Goal: Task Accomplishment & Management: Use online tool/utility

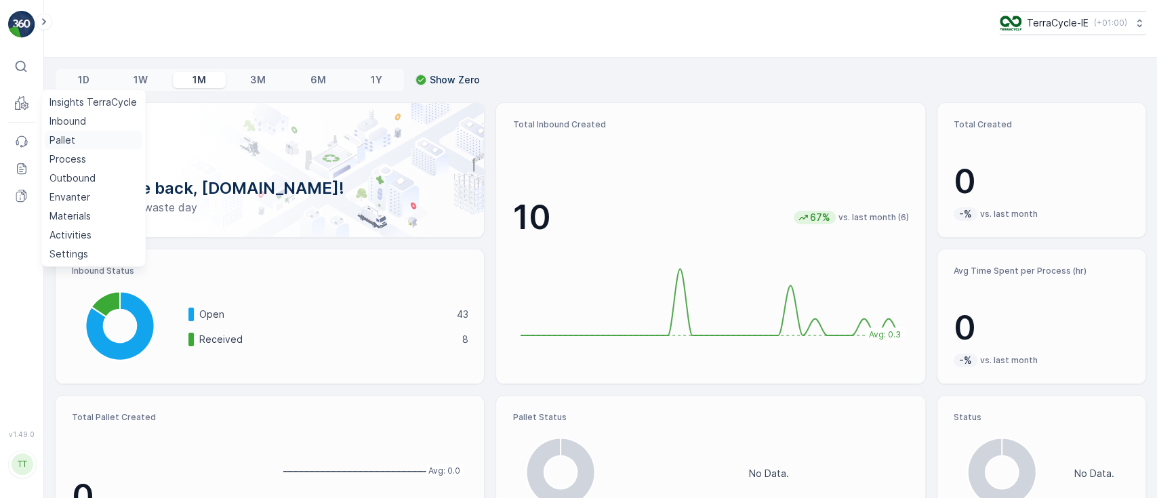
click at [57, 139] on p "Pallet" at bounding box center [62, 141] width 26 height 14
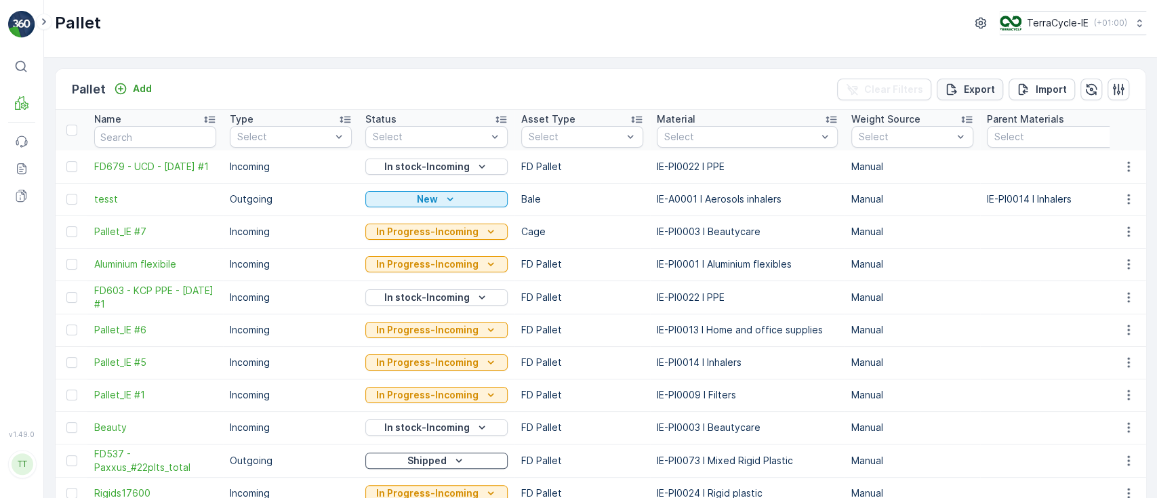
click at [979, 94] on p "Export" at bounding box center [979, 90] width 31 height 14
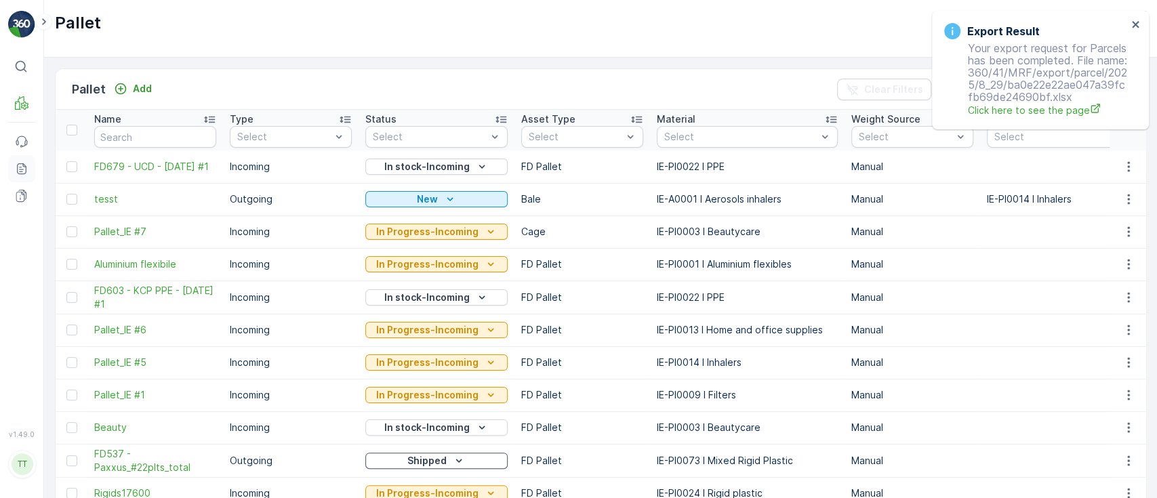
click at [22, 171] on icon at bounding box center [22, 169] width 14 height 14
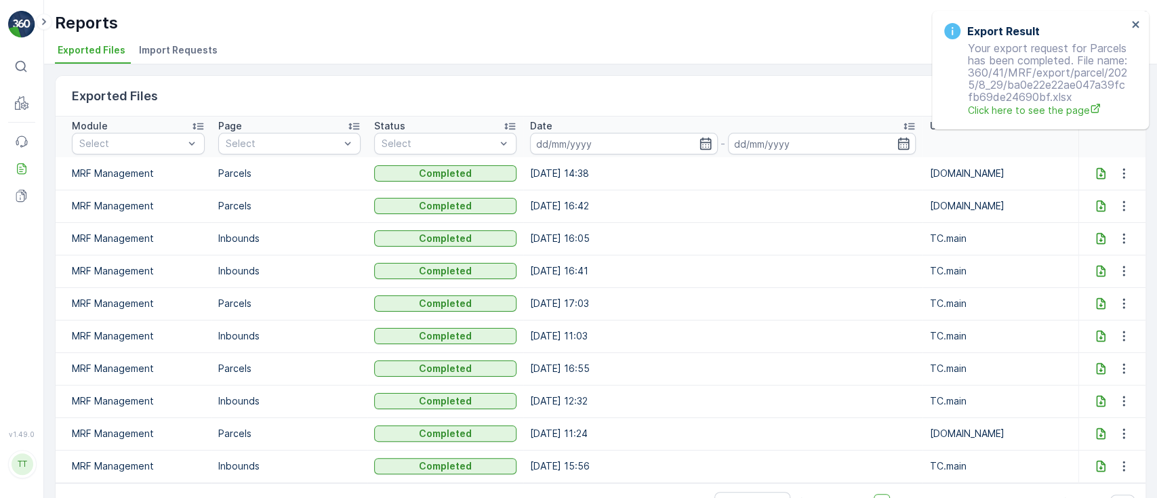
click at [1096, 167] on icon at bounding box center [1101, 174] width 14 height 14
click at [788, 47] on ul "Exported Files Import Requests" at bounding box center [595, 52] width 1081 height 23
click at [1134, 22] on icon "close" at bounding box center [1135, 24] width 9 height 11
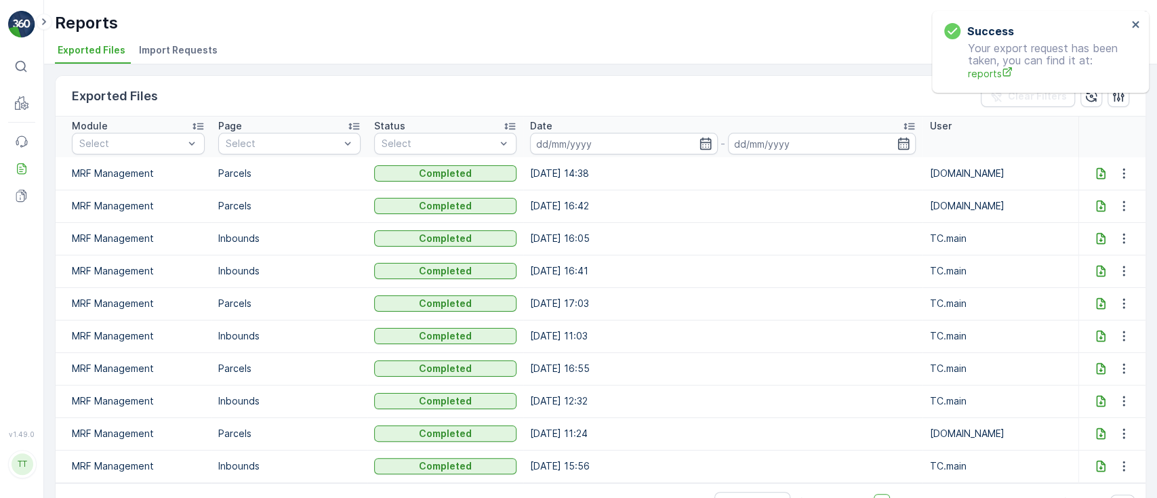
click at [1081, 26] on div "Success Your export request has been taken, you can find it at: reports" at bounding box center [1040, 52] width 217 height 82
drag, startPoint x: 1138, startPoint y: 20, endPoint x: 1116, endPoint y: 28, distance: 23.8
click at [1137, 21] on icon "close" at bounding box center [1135, 24] width 9 height 11
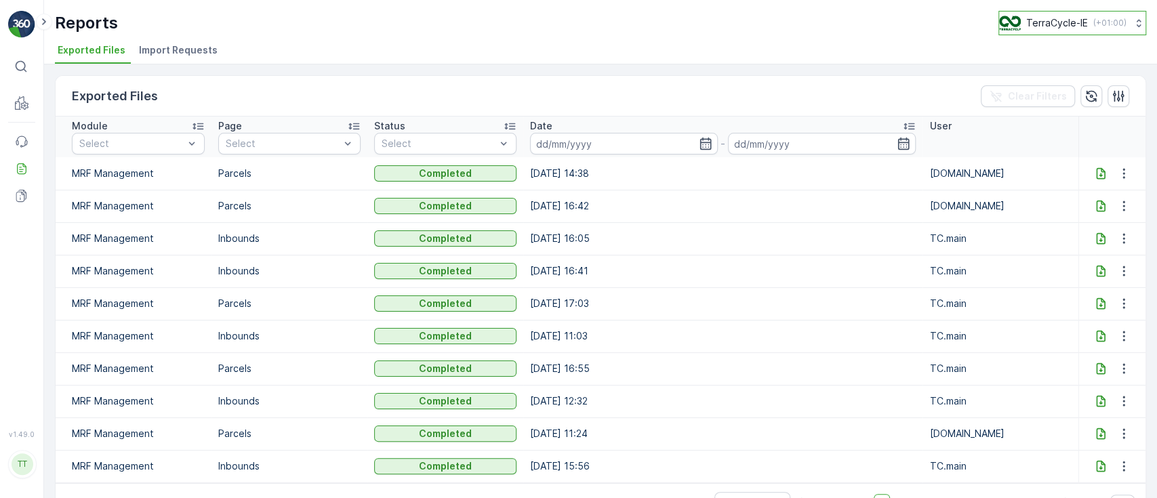
click at [1066, 31] on button "TerraCycle-IE ( +01:00 )" at bounding box center [1073, 23] width 148 height 24
type input "nl"
click at [1058, 84] on span "TerraCycle-NL-MRF" at bounding box center [1078, 84] width 141 height 14
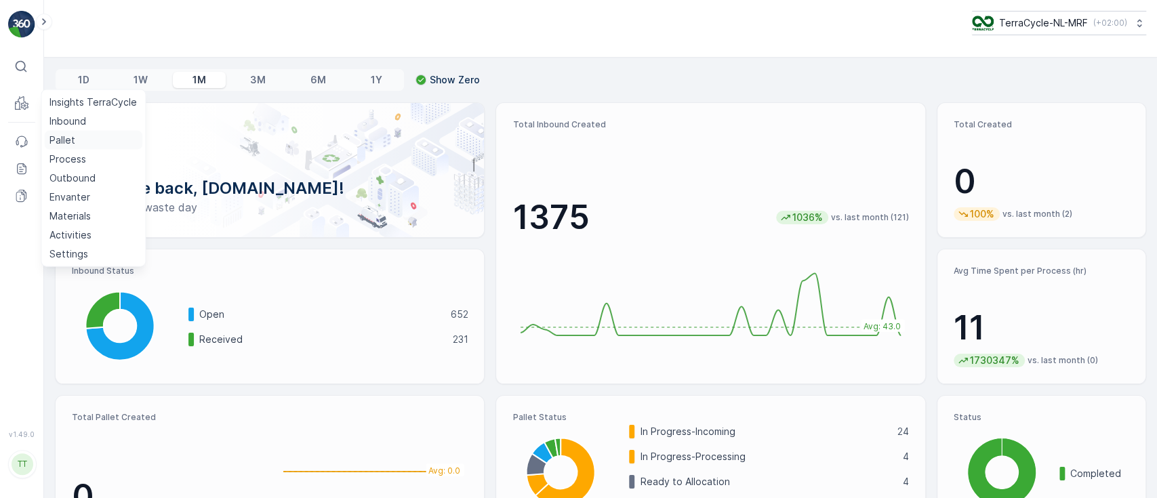
click at [64, 136] on p "Pallet" at bounding box center [62, 141] width 26 height 14
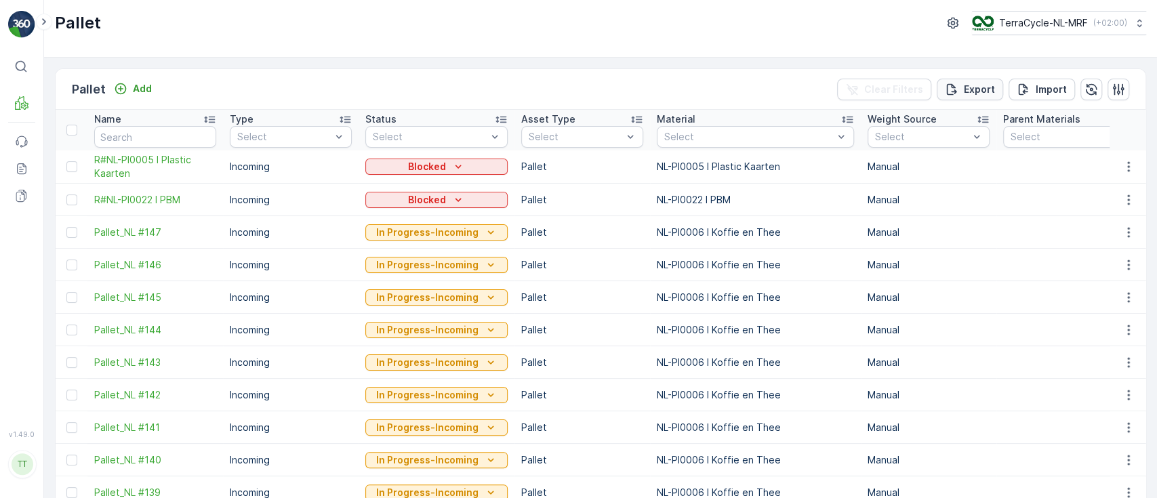
click at [969, 90] on p "Export" at bounding box center [979, 90] width 31 height 14
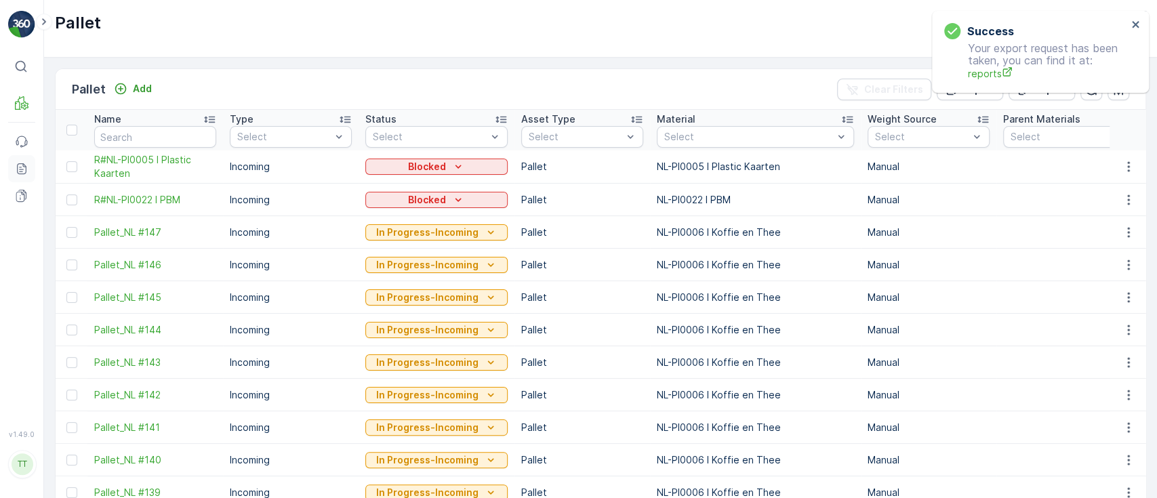
click at [22, 171] on icon at bounding box center [22, 169] width 14 height 14
